Goal: Check status: Check status

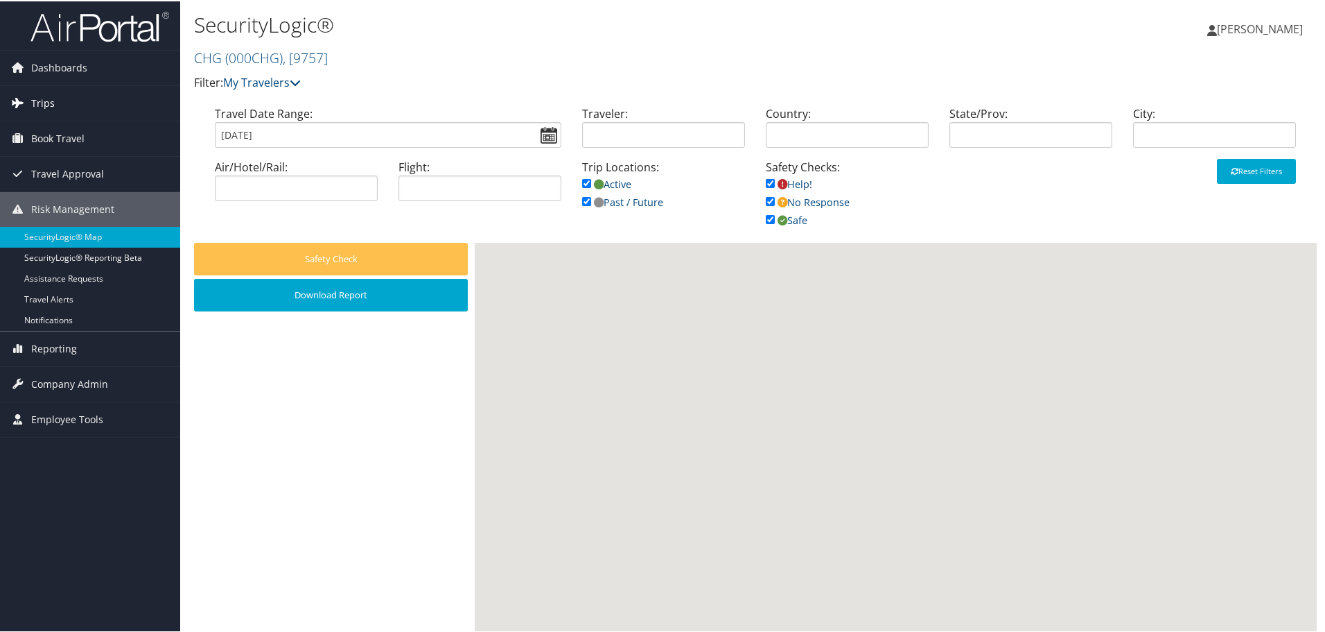
click at [42, 99] on span "Trips" at bounding box center [43, 102] width 24 height 35
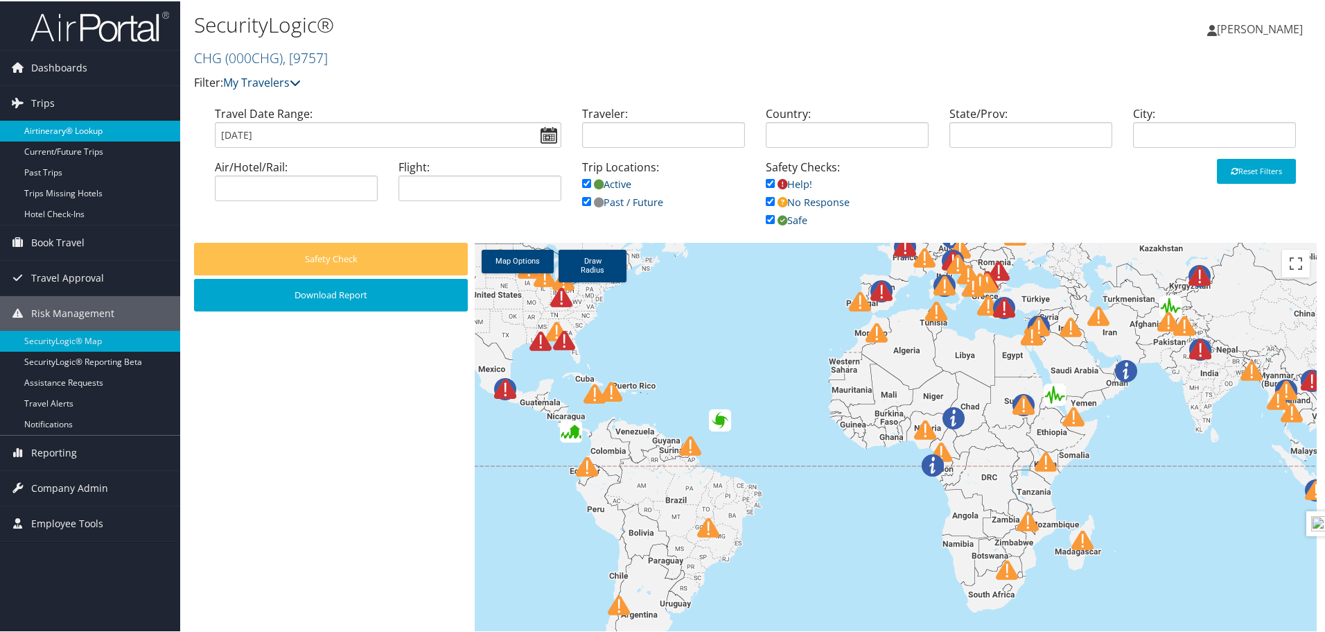
click at [58, 130] on link "Airtinerary® Lookup" at bounding box center [90, 129] width 180 height 21
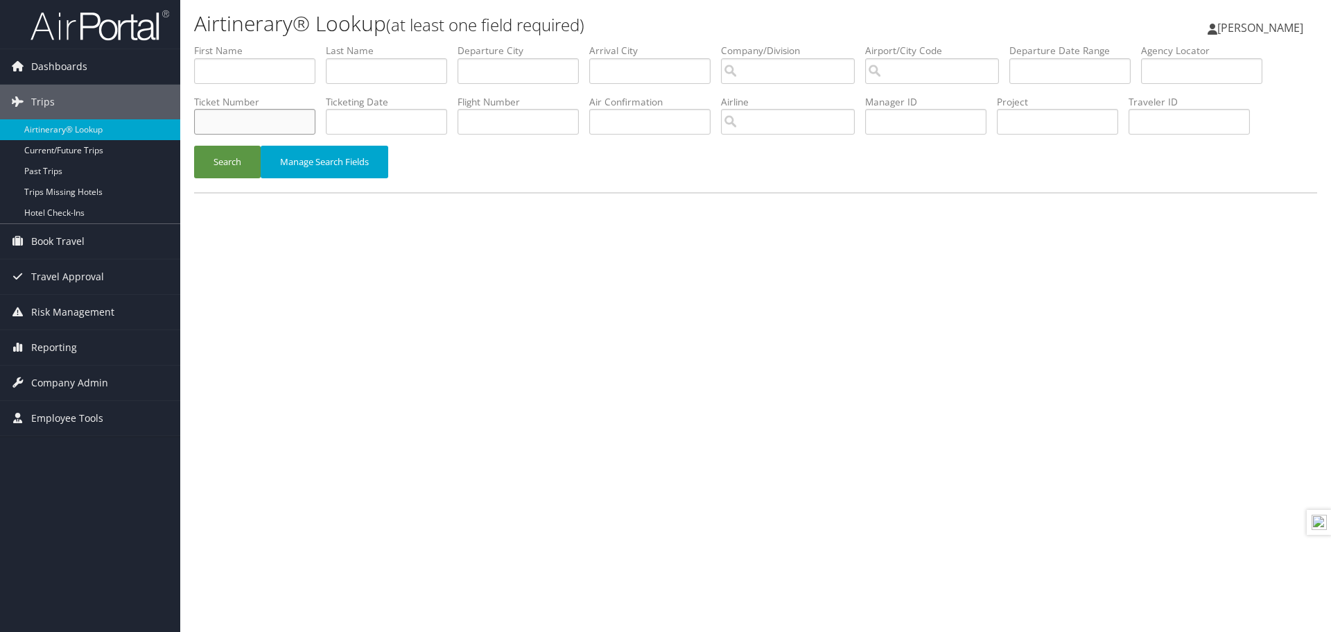
click at [238, 121] on input "text" at bounding box center [254, 122] width 121 height 26
paste input "5267250546796"
type input "5267250546796"
click at [240, 159] on button "Search" at bounding box center [227, 162] width 67 height 33
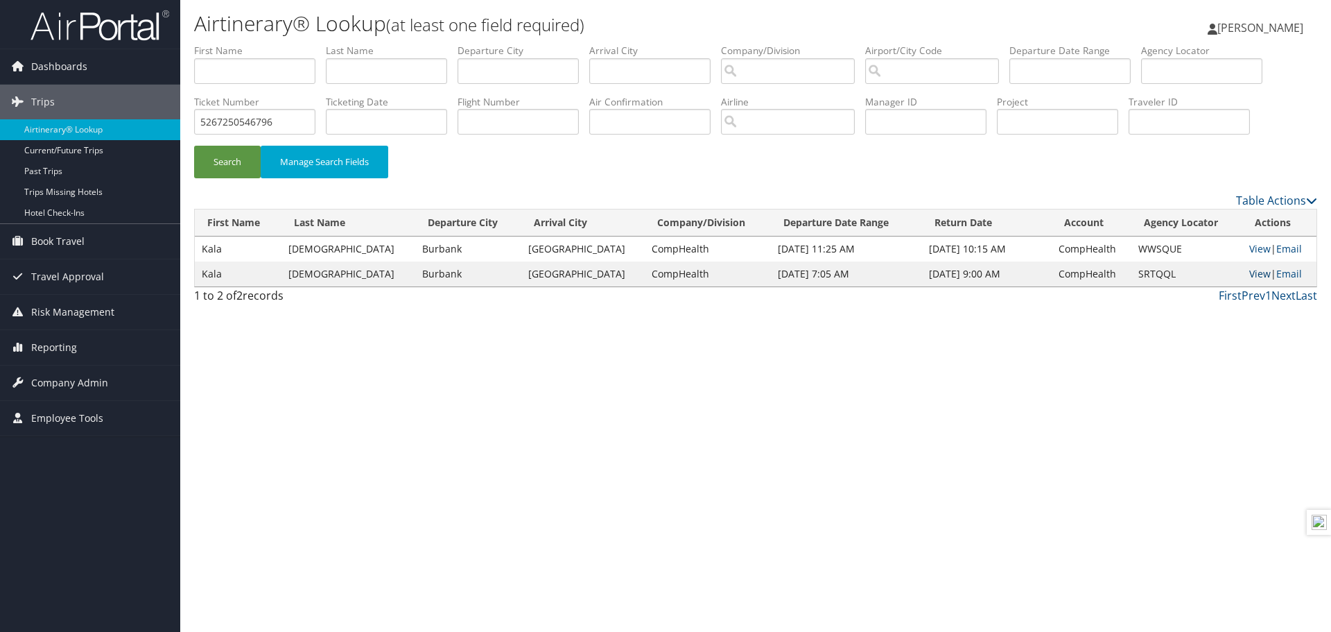
click at [1253, 277] on link "View" at bounding box center [1259, 273] width 21 height 13
